Goal: Information Seeking & Learning: Learn about a topic

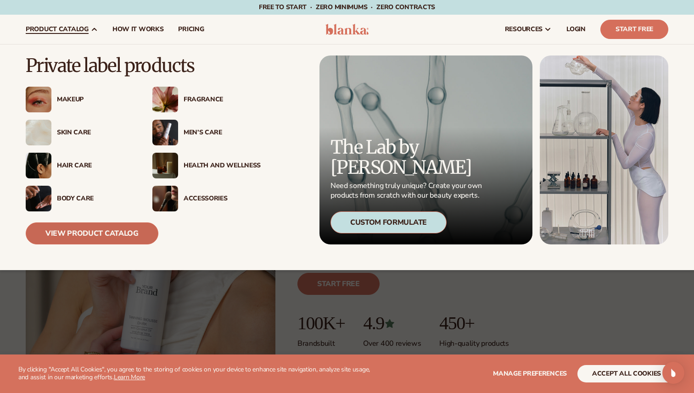
click at [66, 231] on link "View Product Catalog" at bounding box center [92, 234] width 133 height 22
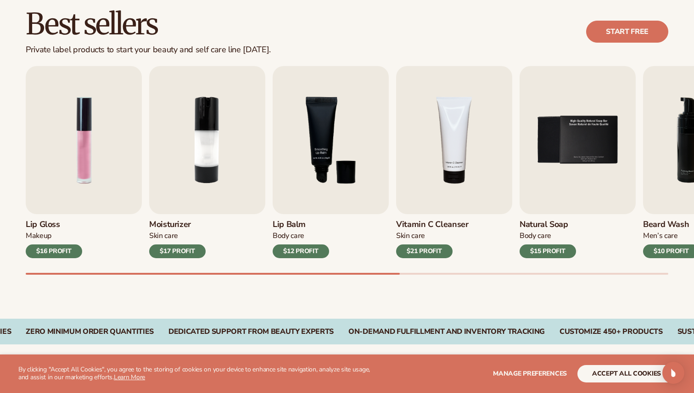
scroll to position [275, 0]
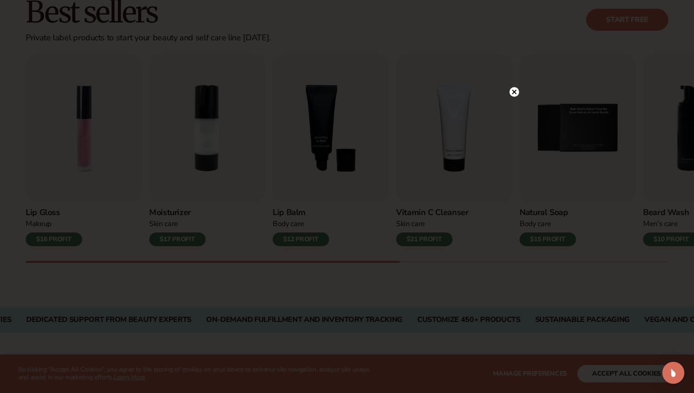
click at [516, 94] on icon at bounding box center [514, 92] width 5 height 5
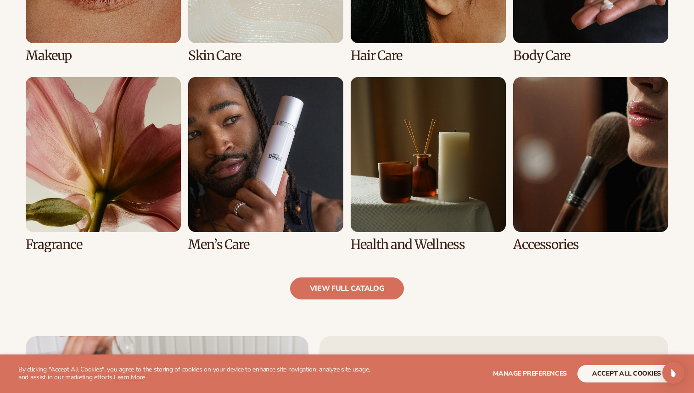
scroll to position [808, 0]
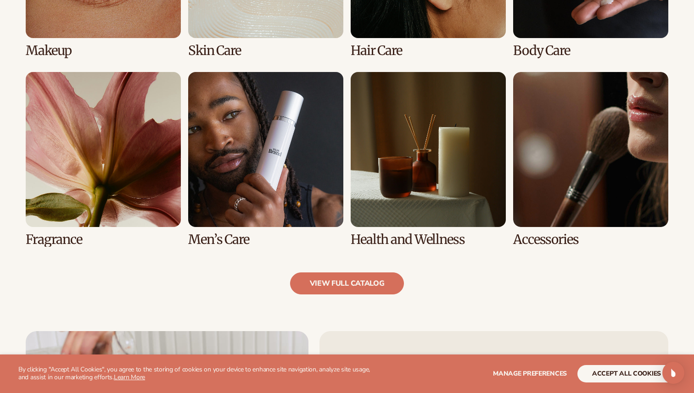
click at [358, 297] on div "Explore high-quality product formulas view full catalog Makeup [MEDICAL_DATA]" at bounding box center [347, 65] width 694 height 531
click at [359, 287] on link "view full catalog" at bounding box center [347, 284] width 114 height 22
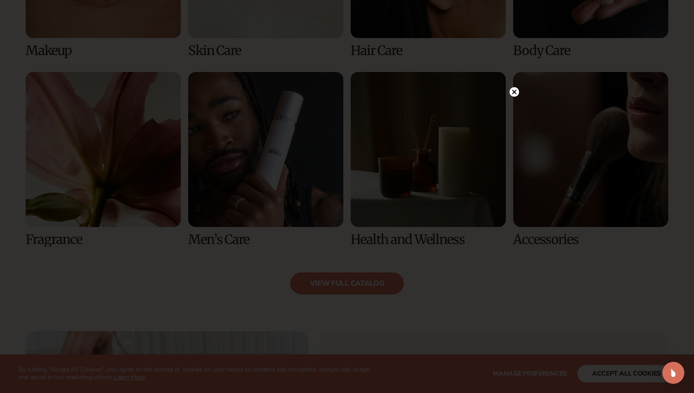
click at [513, 94] on circle at bounding box center [515, 92] width 10 height 10
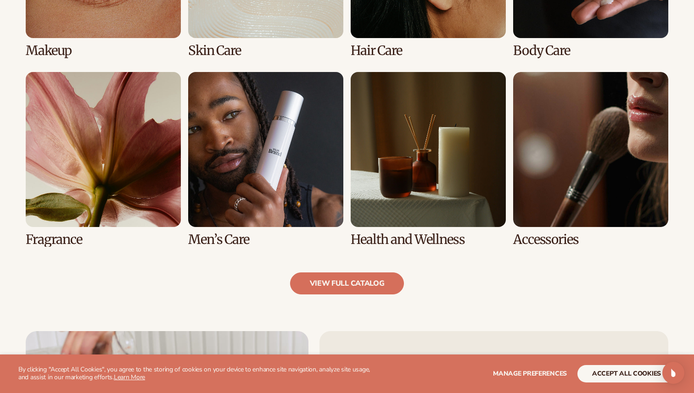
click at [399, 189] on link "7 / 8" at bounding box center [428, 159] width 155 height 175
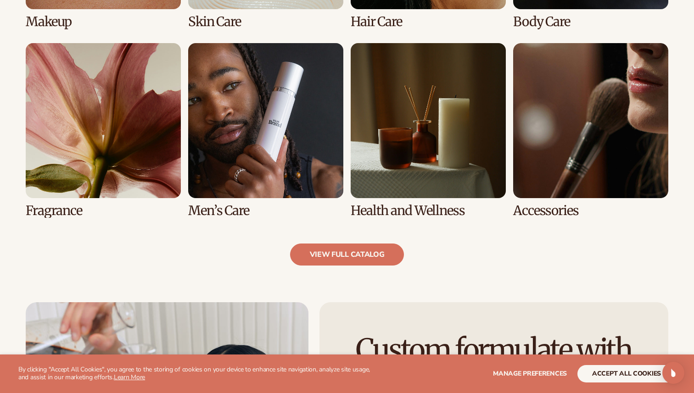
scroll to position [845, 0]
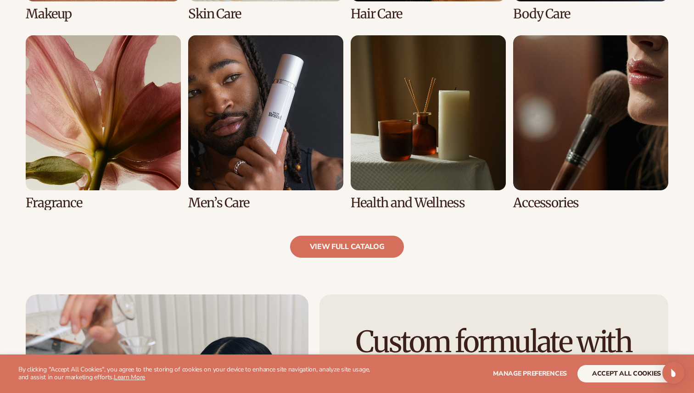
click at [492, 168] on link "7 / 8" at bounding box center [428, 122] width 155 height 175
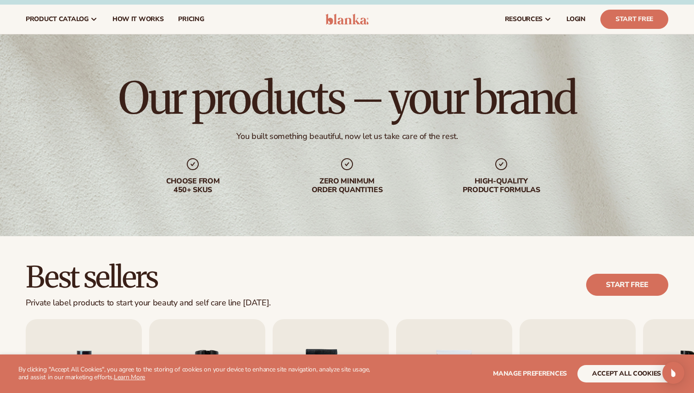
scroll to position [0, 0]
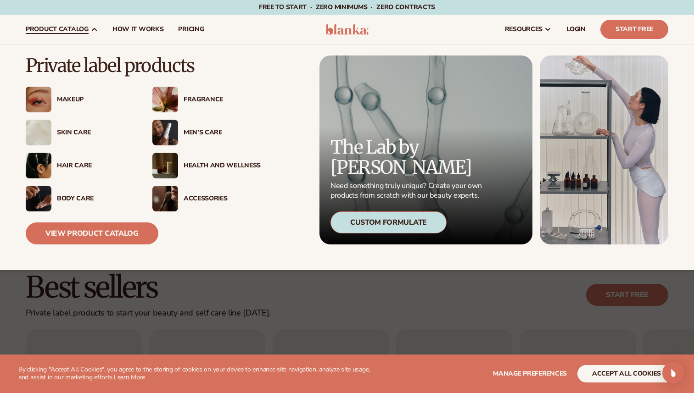
click at [194, 197] on div "Accessories" at bounding box center [222, 199] width 77 height 8
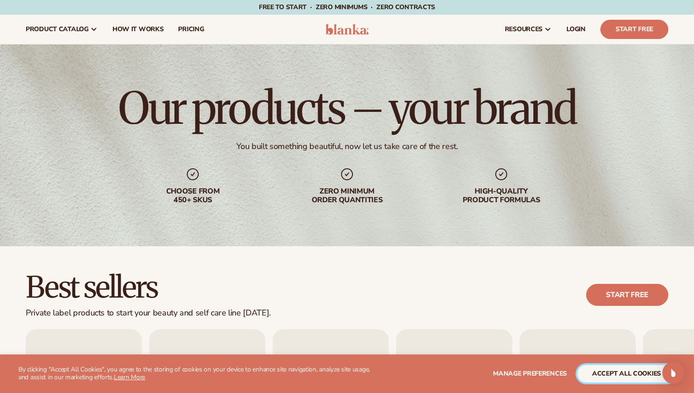
click at [631, 376] on button "accept all cookies" at bounding box center [627, 373] width 98 height 17
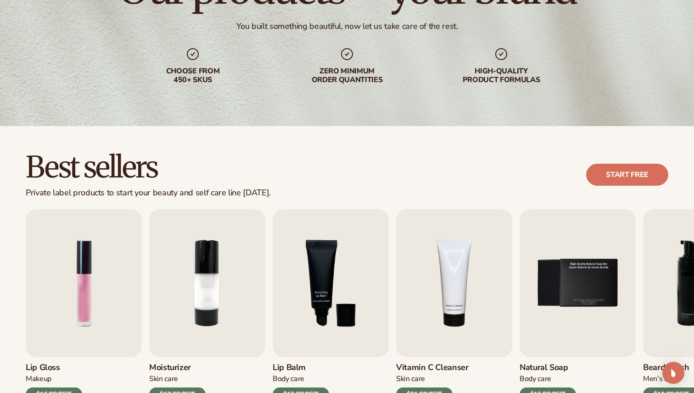
scroll to position [129, 0]
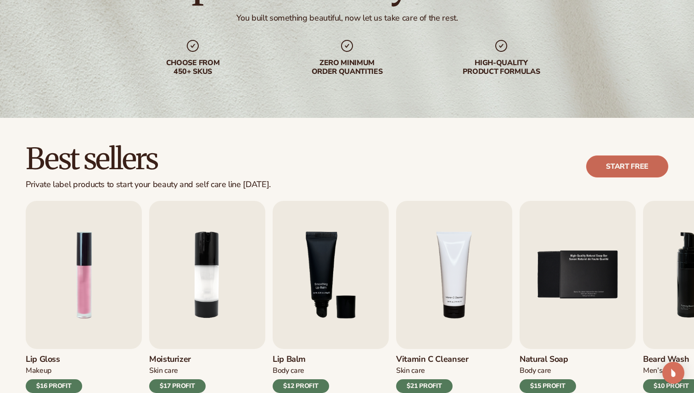
click at [622, 157] on link "Start free" at bounding box center [627, 167] width 82 height 22
